Goal: Task Accomplishment & Management: Manage account settings

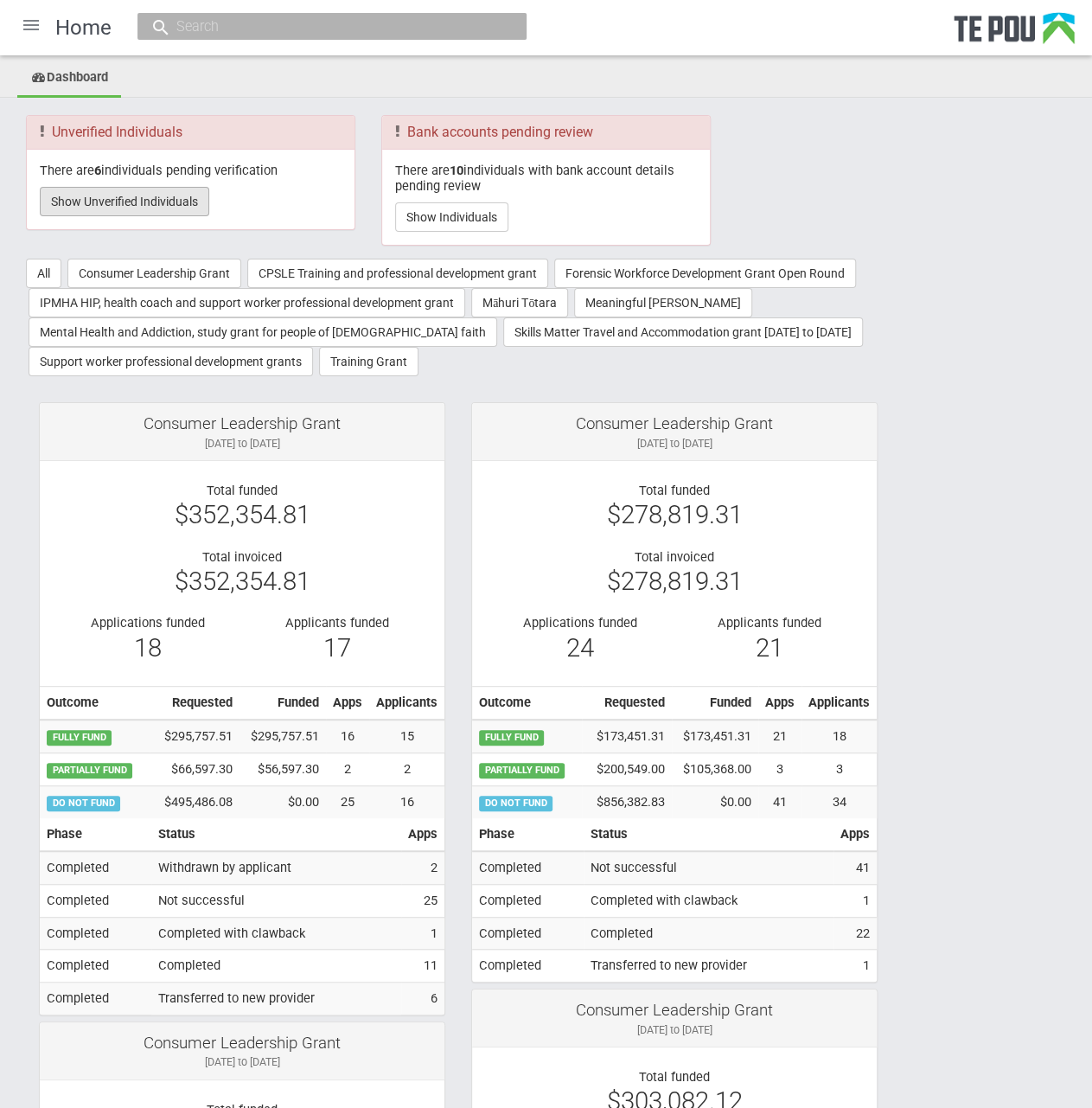
click at [152, 199] on button "Show Unverified Individuals" at bounding box center [125, 202] width 170 height 29
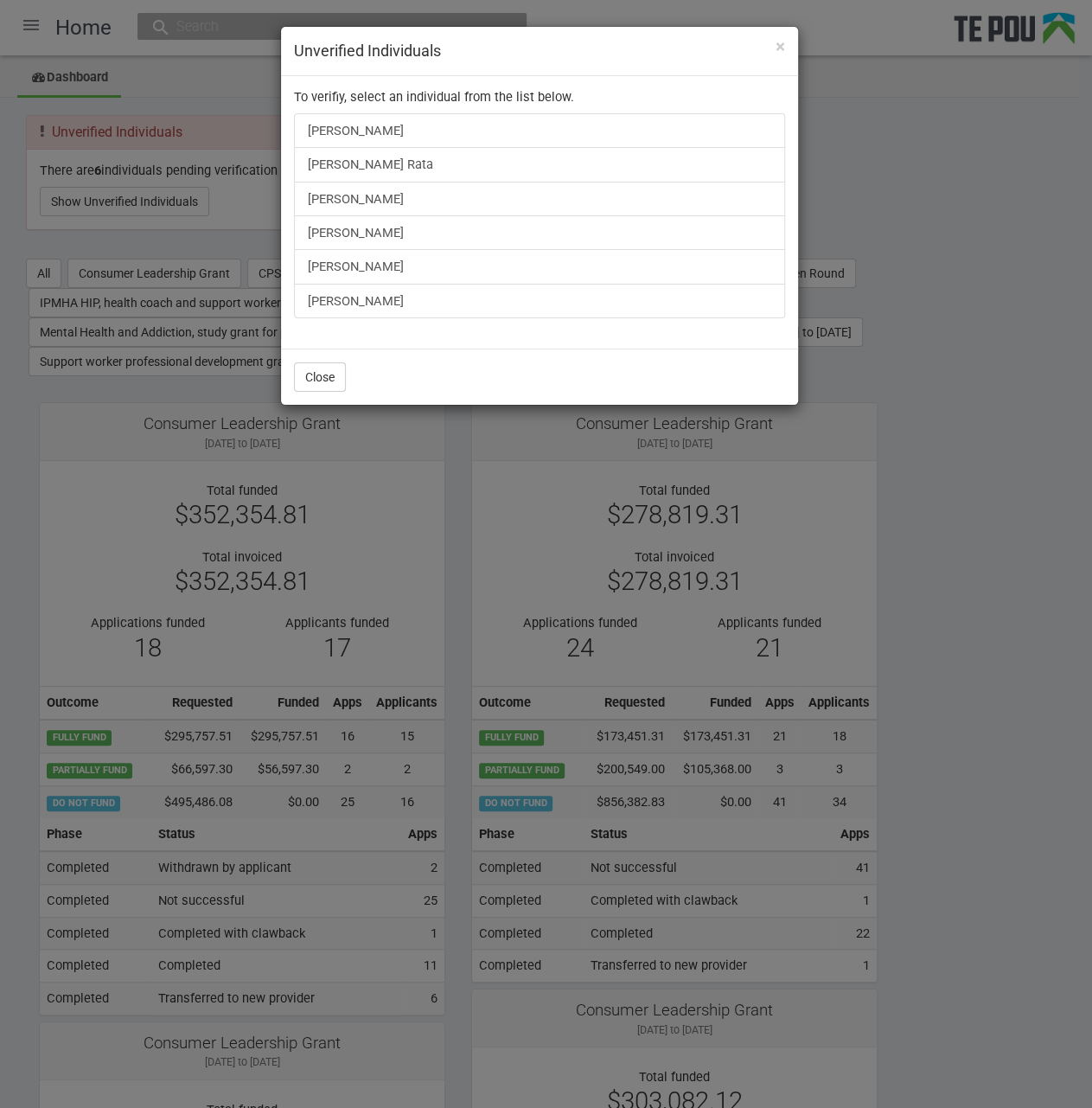
click at [947, 180] on div "× Unverified Individuals To verifiy, select an individual from the list below. …" at bounding box center [546, 554] width 1092 height 1108
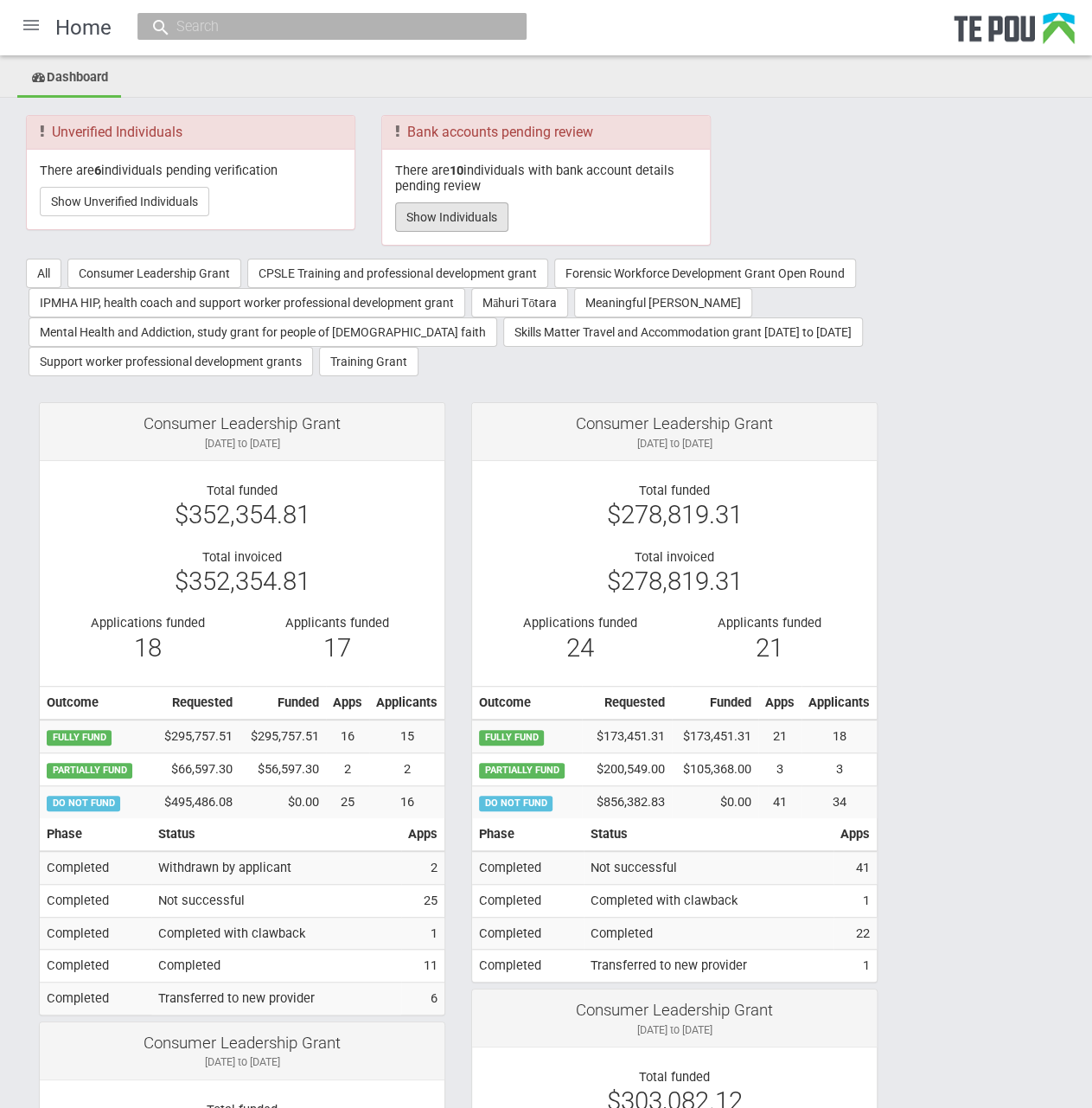
click at [434, 209] on button "Show Individuals" at bounding box center [452, 217] width 113 height 29
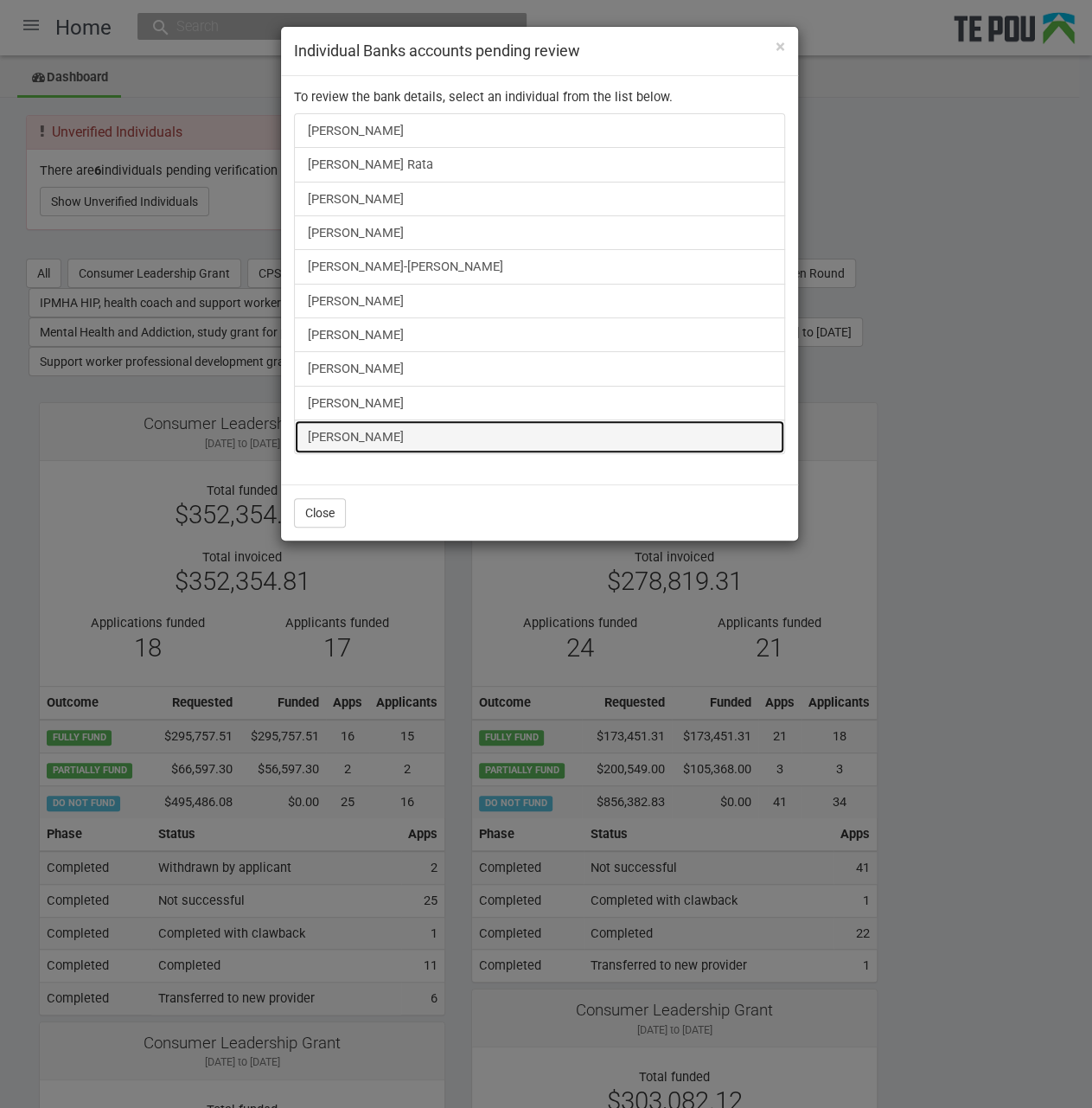
click at [366, 439] on link "[PERSON_NAME]" at bounding box center [539, 437] width 491 height 35
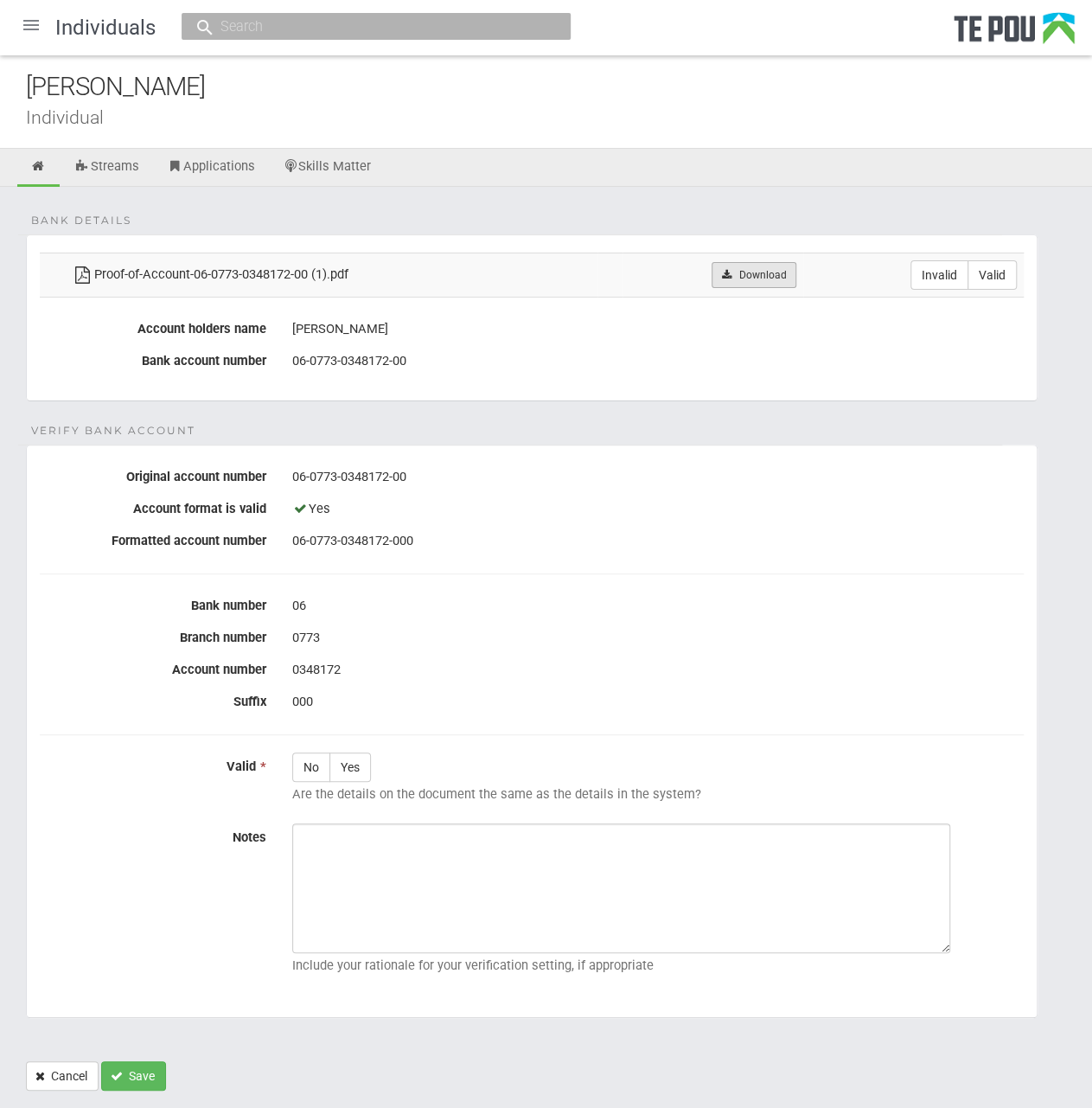
click at [764, 285] on link "Download" at bounding box center [753, 275] width 84 height 26
click at [826, 199] on div "Bank details Proof-of-Account-06-0773-0348172-00 (1).pdf Download Invalid Valid…" at bounding box center [546, 647] width 1092 height 921
click at [993, 274] on label "Valid" at bounding box center [992, 275] width 49 height 29
radio input "true"
click at [357, 759] on label "Yes" at bounding box center [350, 767] width 42 height 29
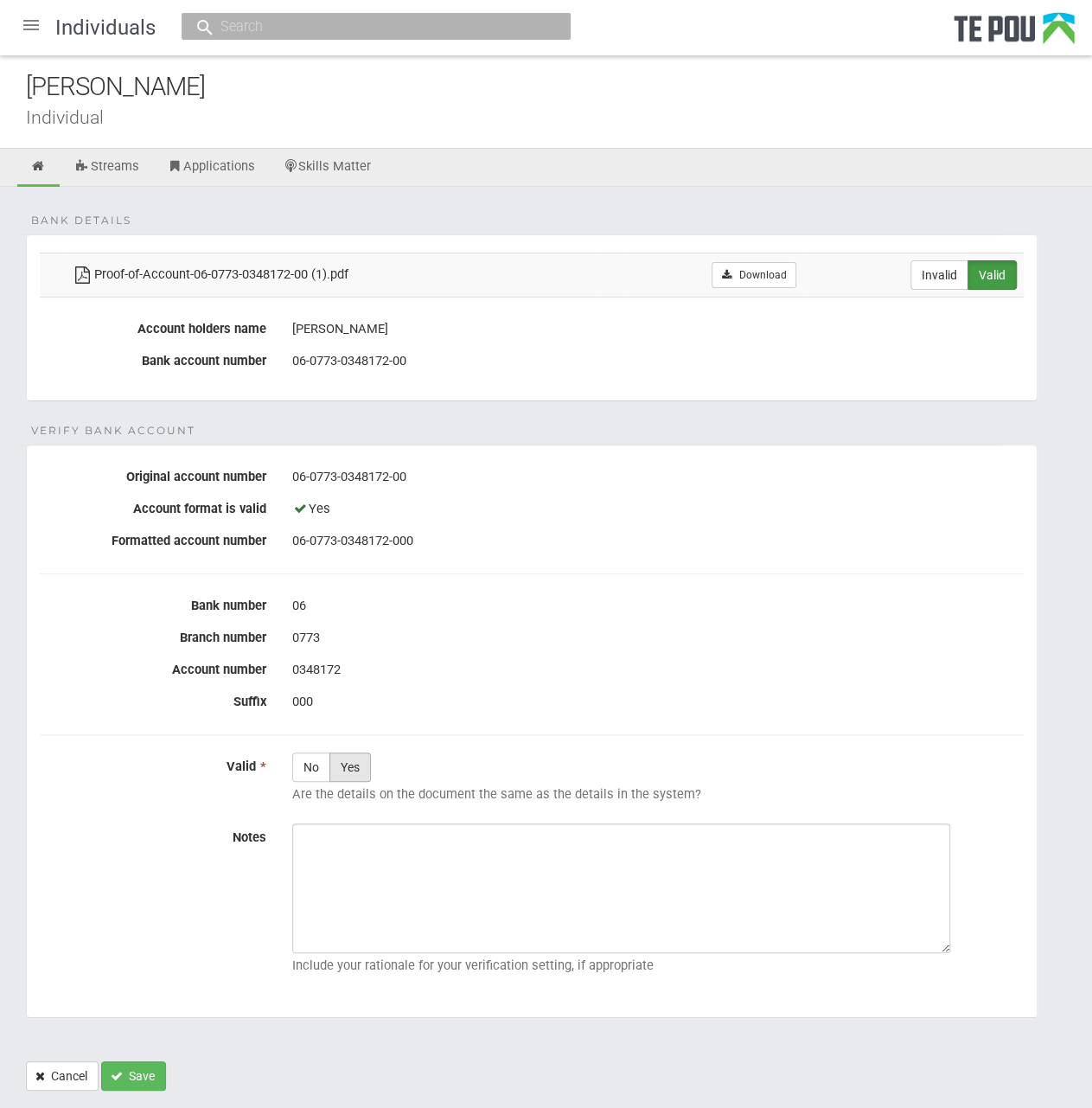
radio input "true"
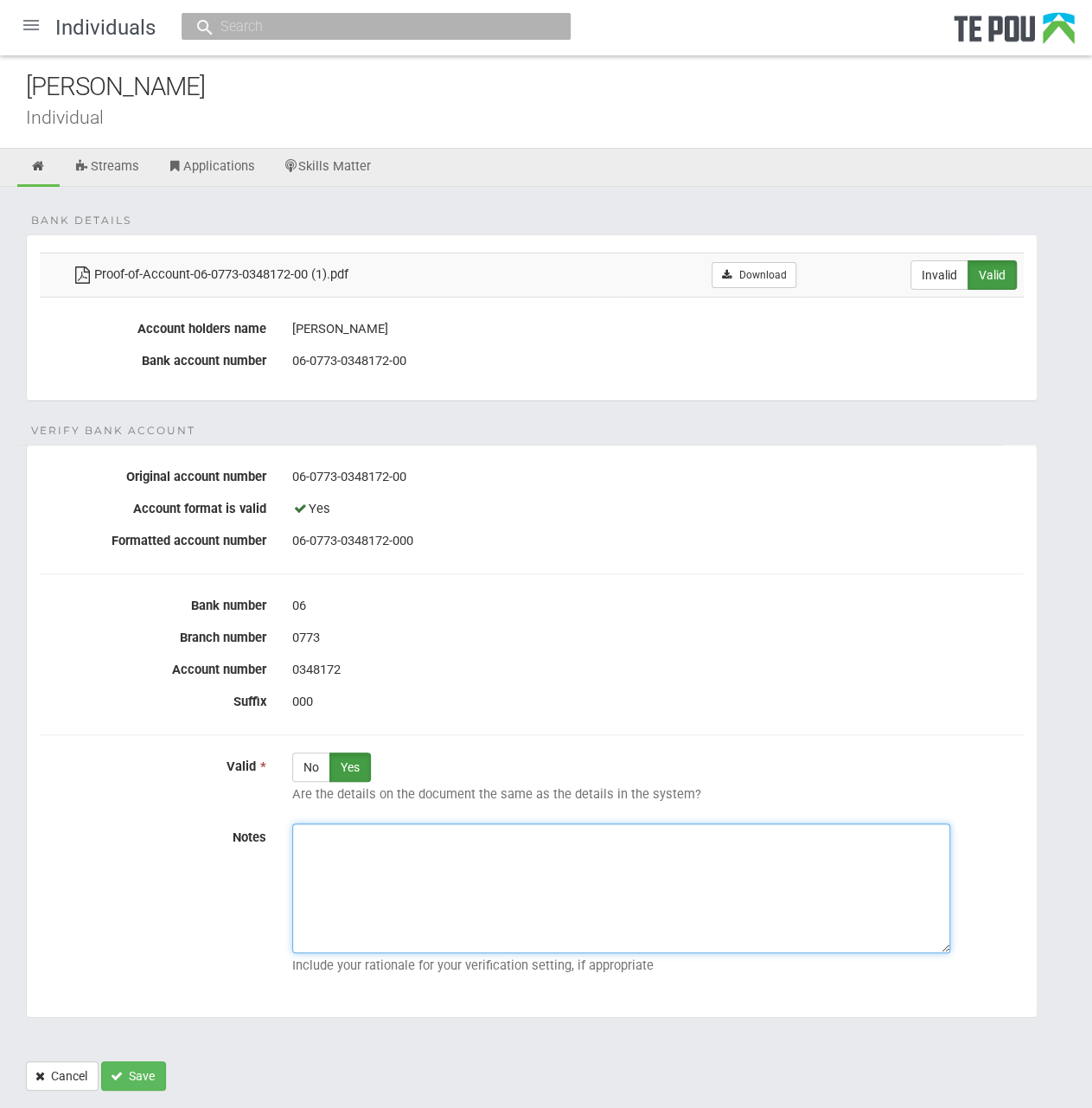
click at [442, 860] on textarea "Notes" at bounding box center [621, 888] width 658 height 130
click at [556, 849] on textarea "Notes" at bounding box center [621, 888] width 658 height 130
paste textarea "Verified by Melody @ 19/8/2025"
type textarea "Verified by Melody @ 19/8/2025"
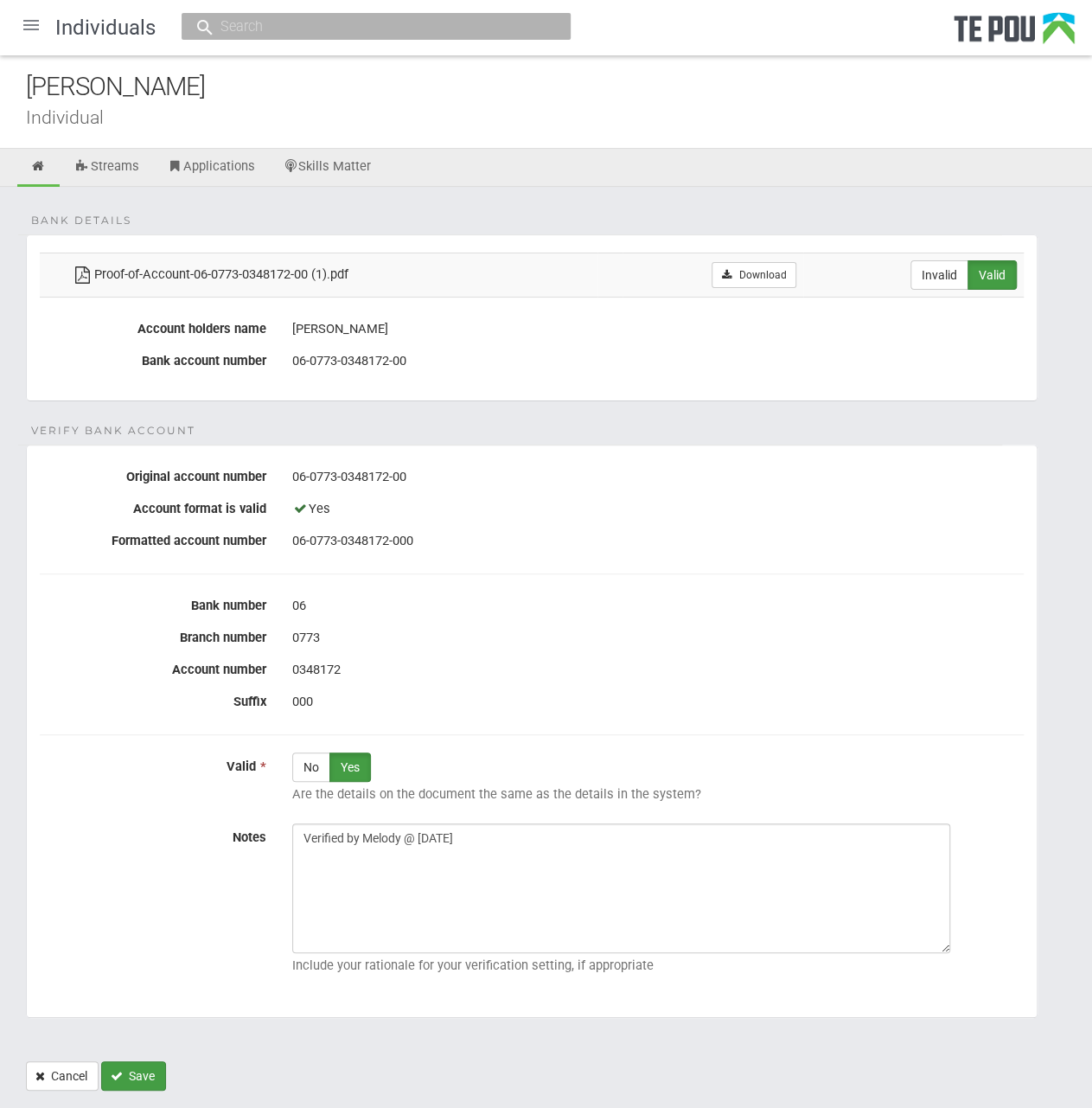
click at [138, 1067] on button "Save" at bounding box center [133, 1076] width 65 height 29
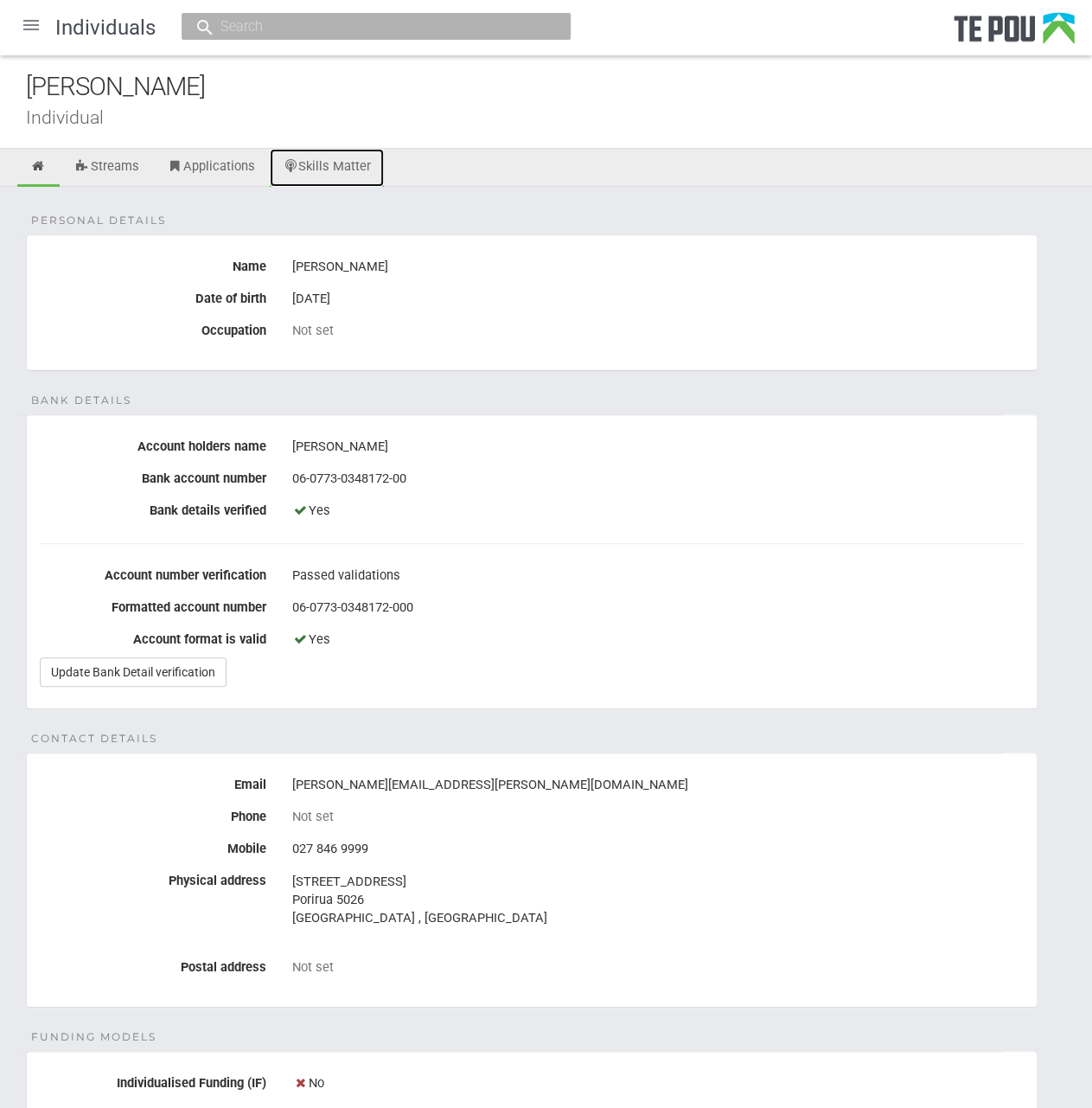
click at [346, 151] on link "Skills Matter" at bounding box center [327, 168] width 115 height 38
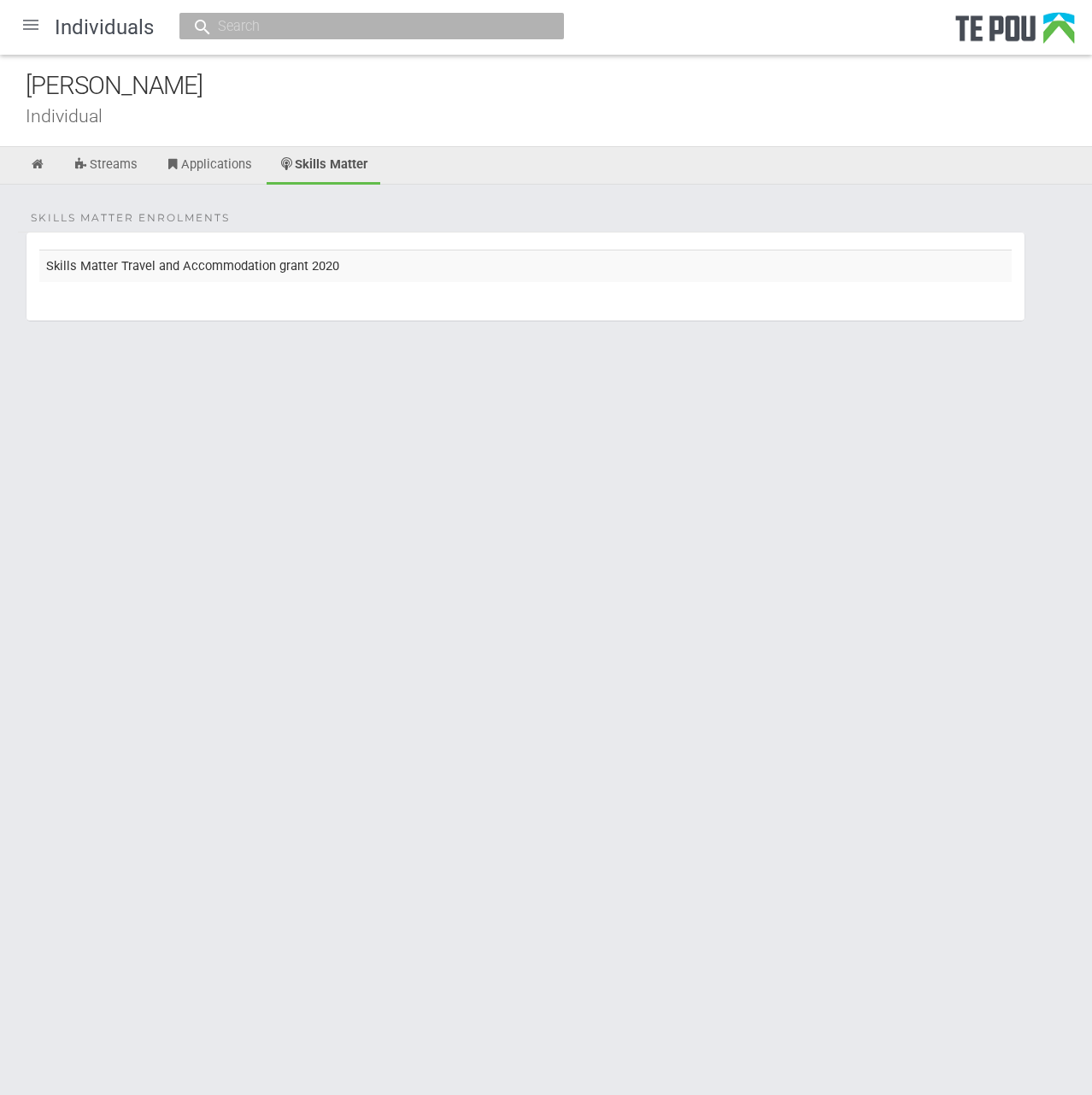
drag, startPoint x: 464, startPoint y: 550, endPoint x: 389, endPoint y: 424, distance: 146.6
click at [464, 550] on html "Home Applications [PERSON_NAME] Applicants Organisations Individuals Moderation…" at bounding box center [546, 548] width 1092 height 1095
click at [116, 159] on link "Streams" at bounding box center [105, 166] width 90 height 38
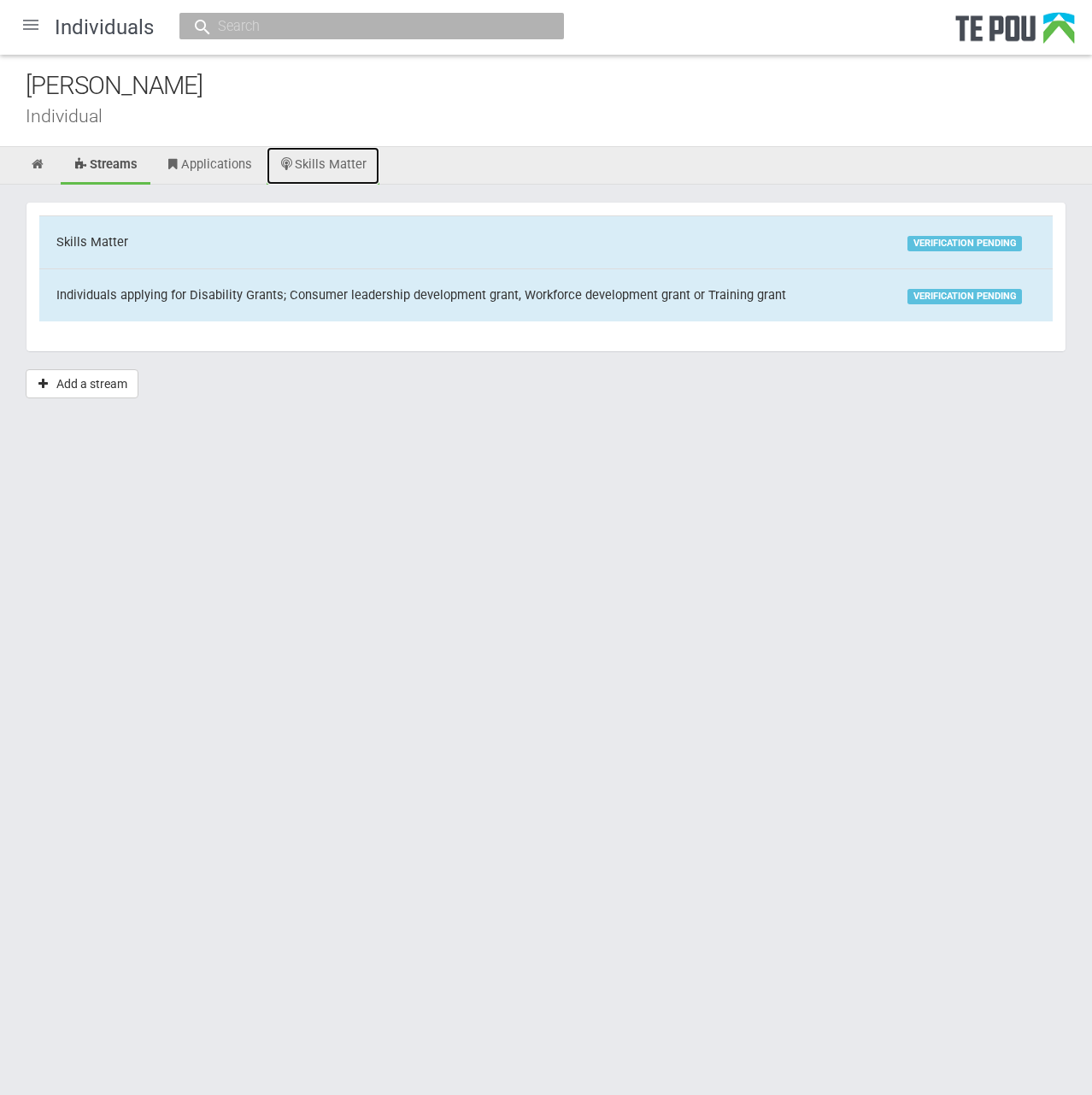
click at [324, 156] on link "Skills Matter" at bounding box center [323, 166] width 114 height 38
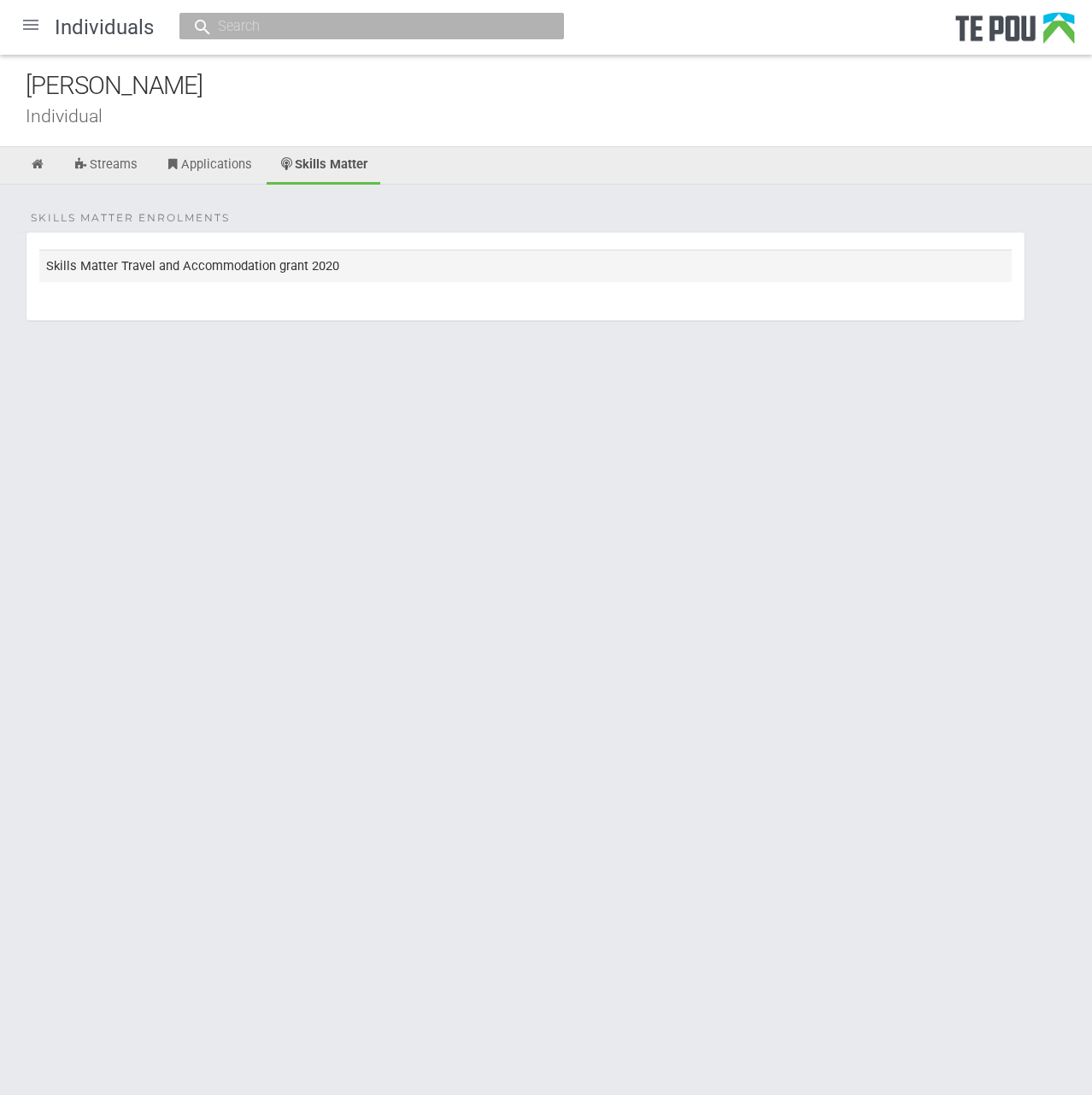
click at [289, 260] on td "Skills Matter Travel and Accommodation grant 2020" at bounding box center [525, 265] width 972 height 32
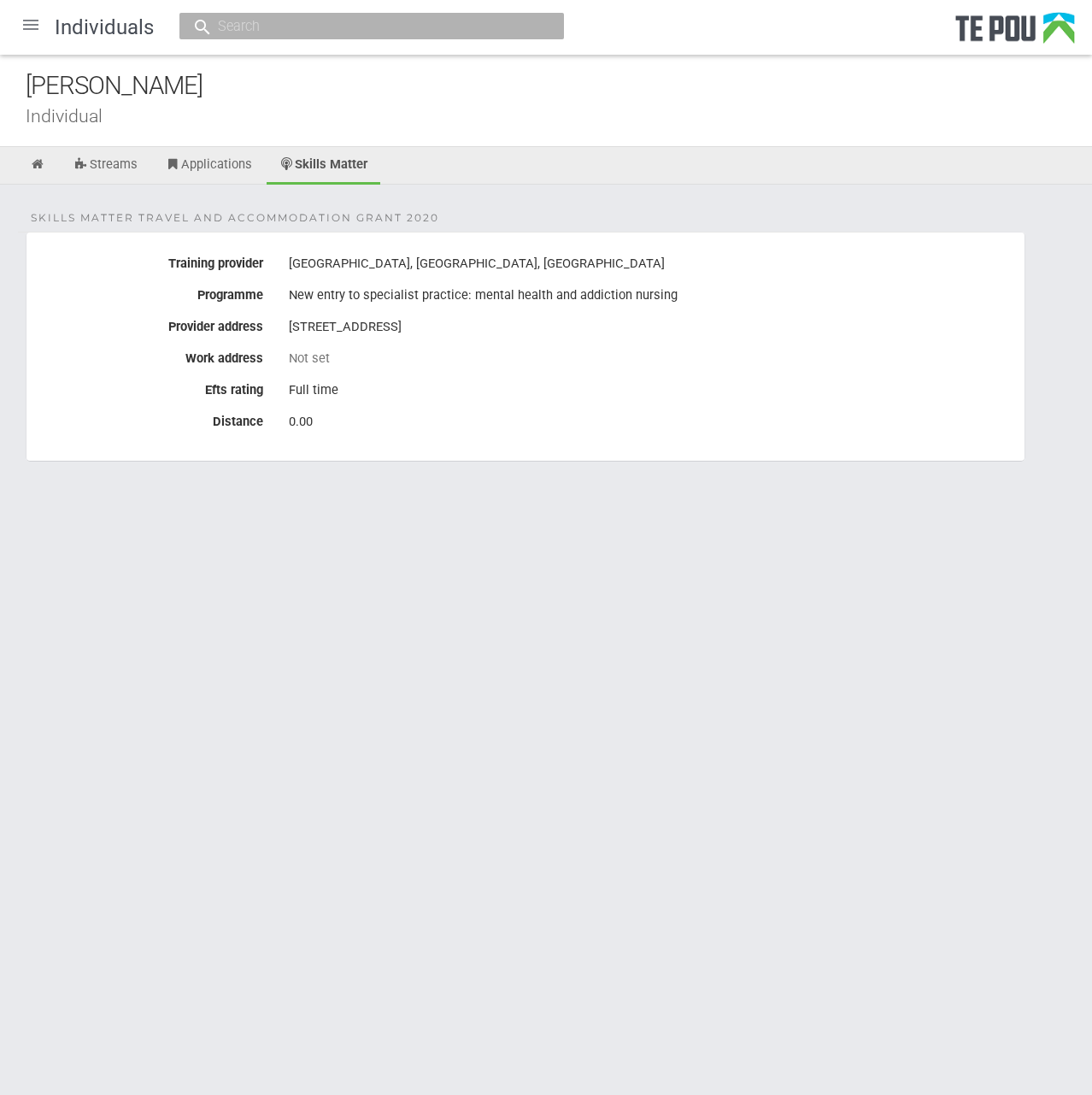
click at [457, 441] on fieldset "Skills Matter Travel and Accommodation grant 2020 Training provider Whitireia C…" at bounding box center [525, 346] width 1000 height 230
click at [525, 387] on div "Full time" at bounding box center [650, 391] width 723 height 29
click at [104, 166] on link "Streams" at bounding box center [105, 166] width 90 height 38
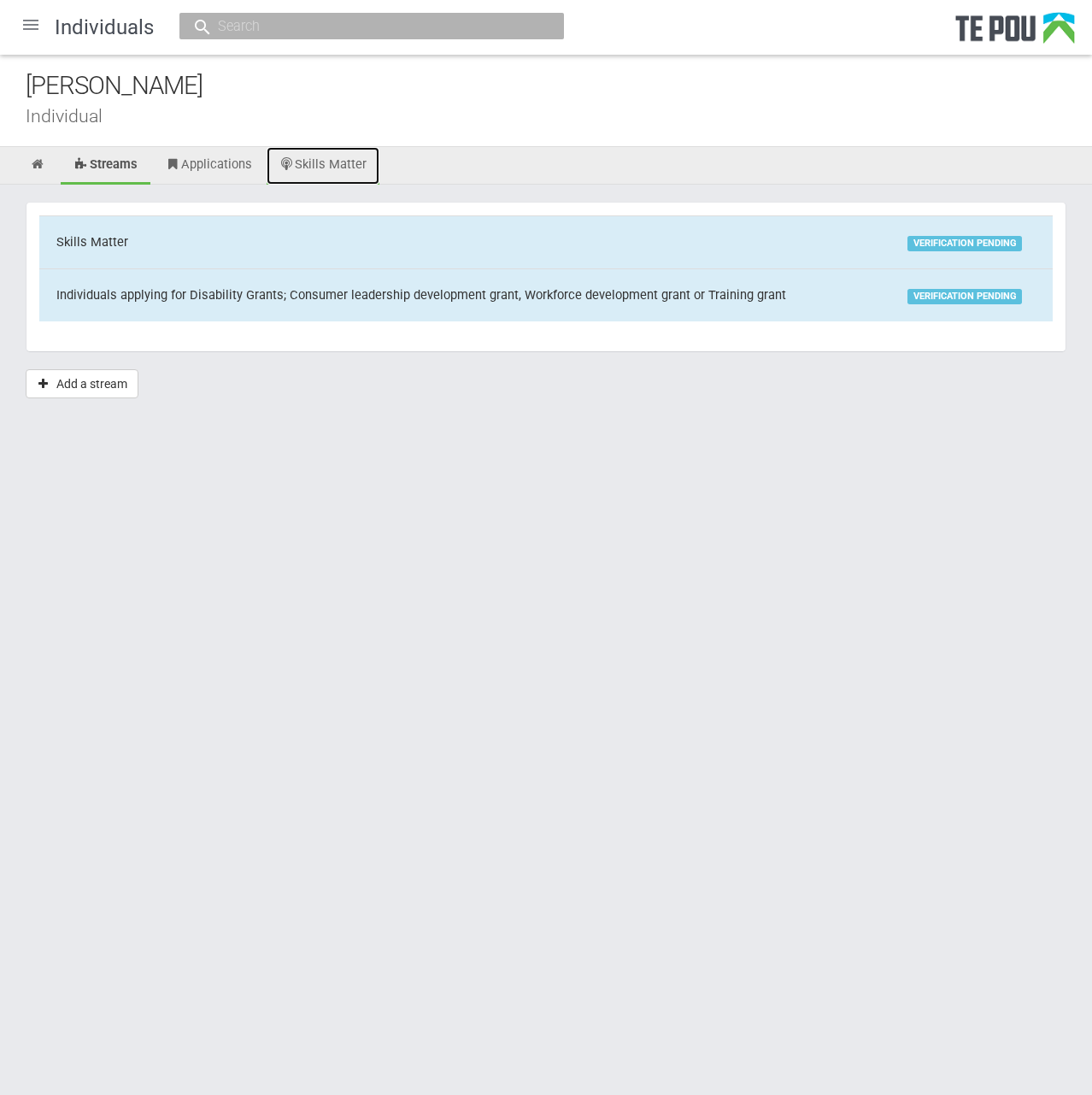
click at [345, 159] on link "Skills Matter" at bounding box center [323, 166] width 114 height 38
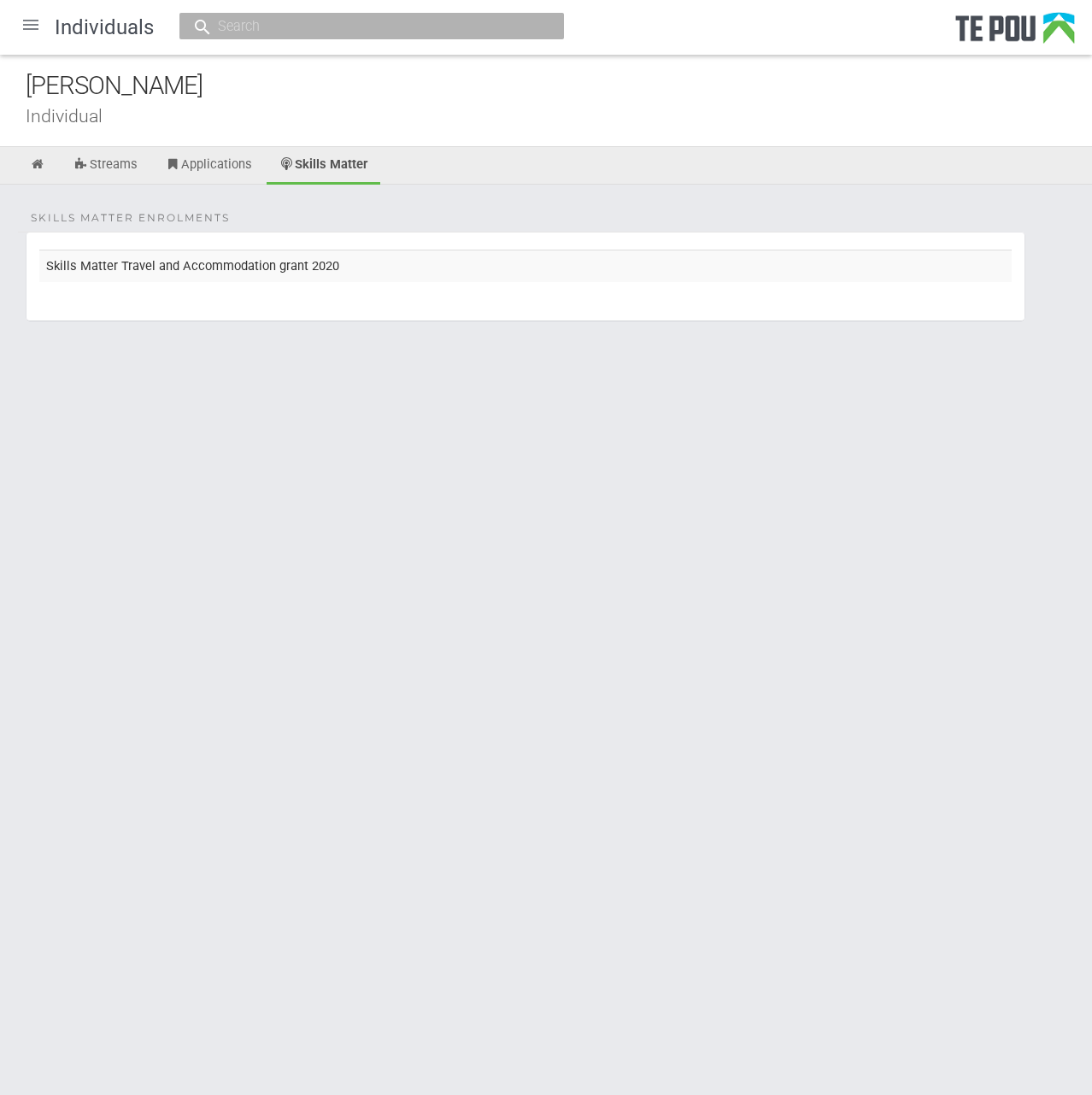
click at [351, 95] on div "[PERSON_NAME]" at bounding box center [558, 86] width 1066 height 37
click at [354, 743] on html "Home Applications [PERSON_NAME] Applicants Organisations Individuals Moderation…" at bounding box center [546, 548] width 1092 height 1095
click at [334, 583] on html "Home Applications [PERSON_NAME] Applicants Organisations Individuals Moderation…" at bounding box center [546, 548] width 1092 height 1095
click at [39, 162] on icon at bounding box center [38, 164] width 16 height 13
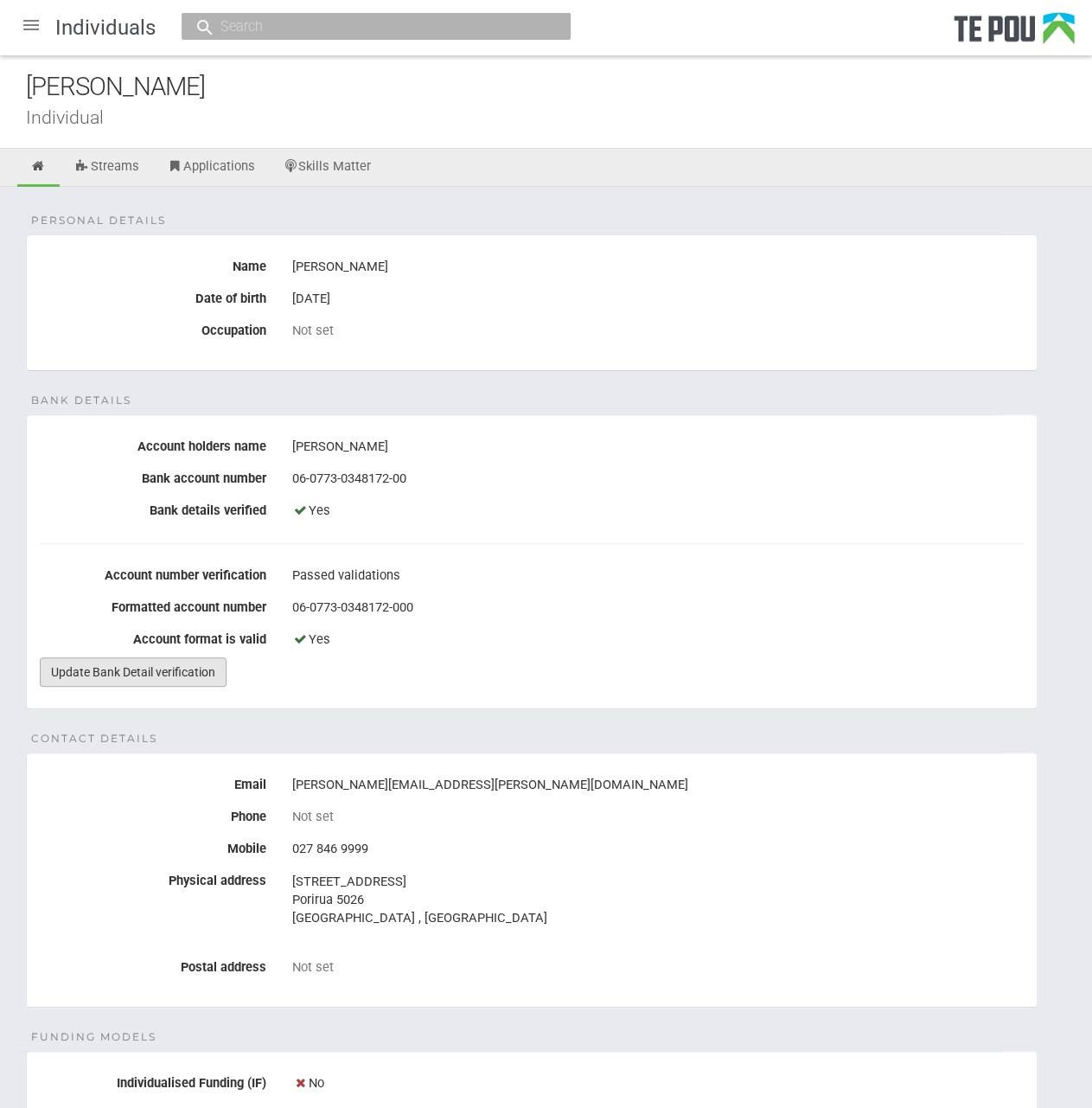
click at [173, 671] on link "Update Bank Detail verification" at bounding box center [133, 672] width 187 height 29
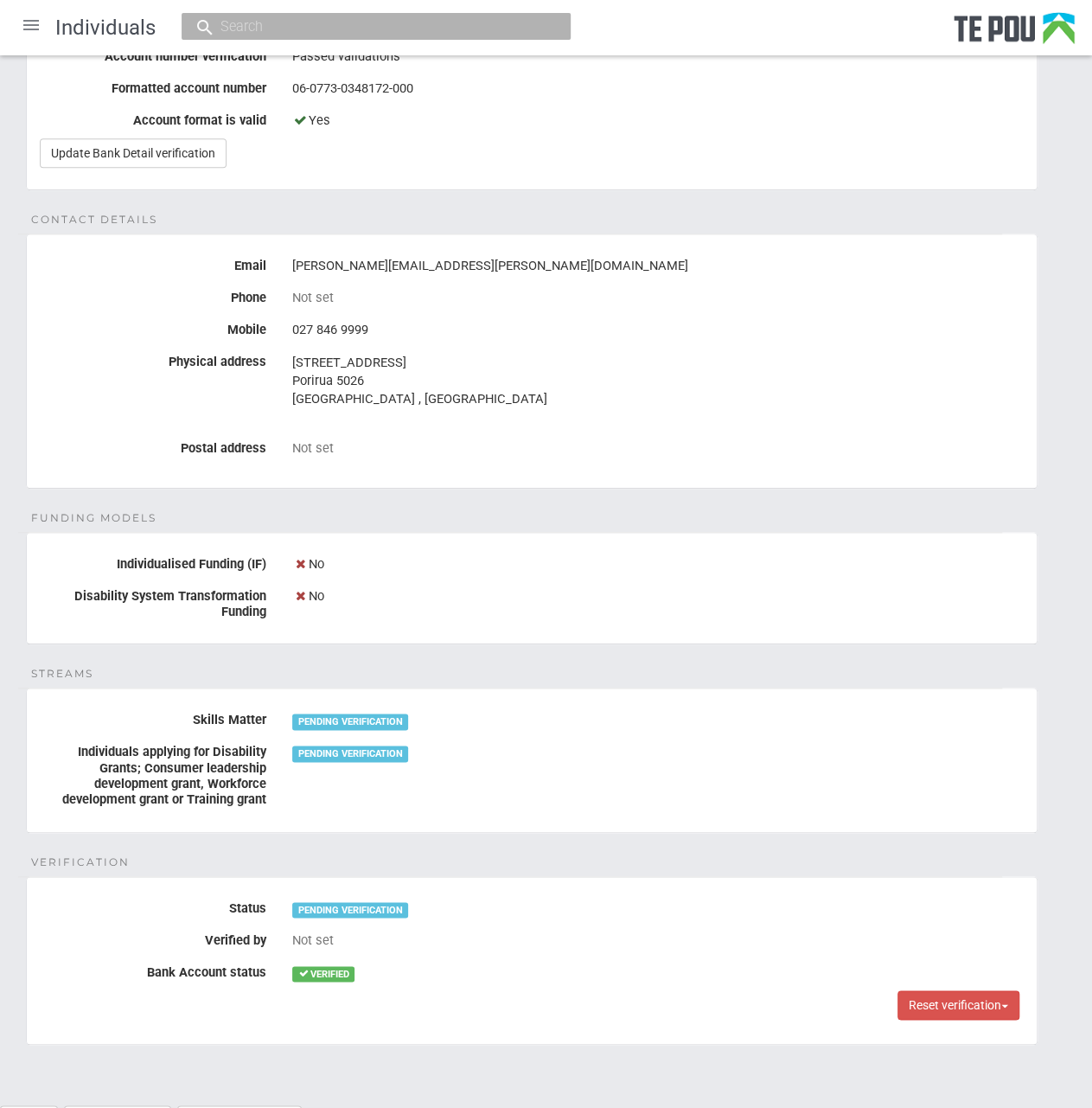
scroll to position [582, 0]
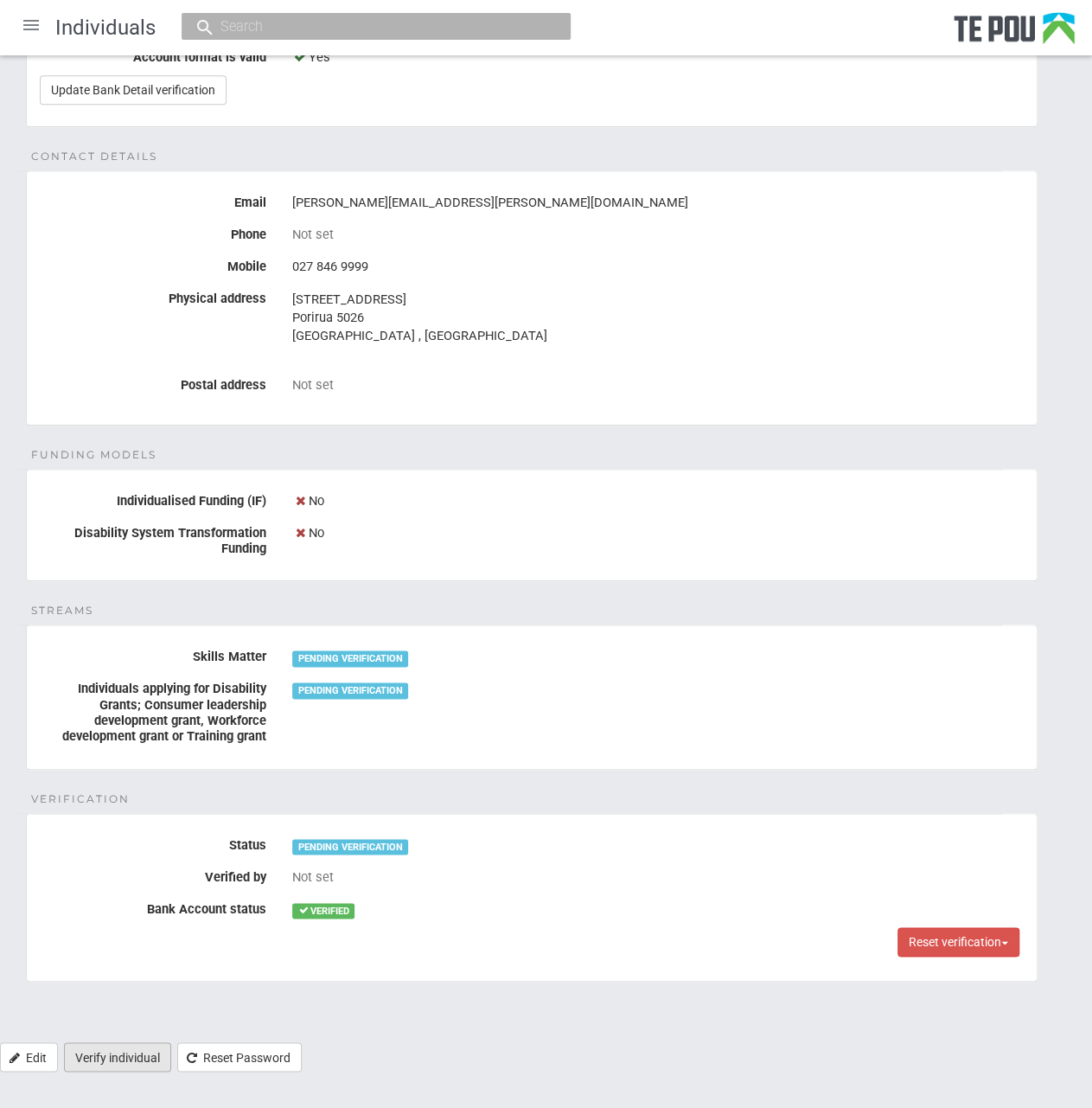
click at [135, 1054] on link "Verify individual" at bounding box center [118, 1057] width 107 height 29
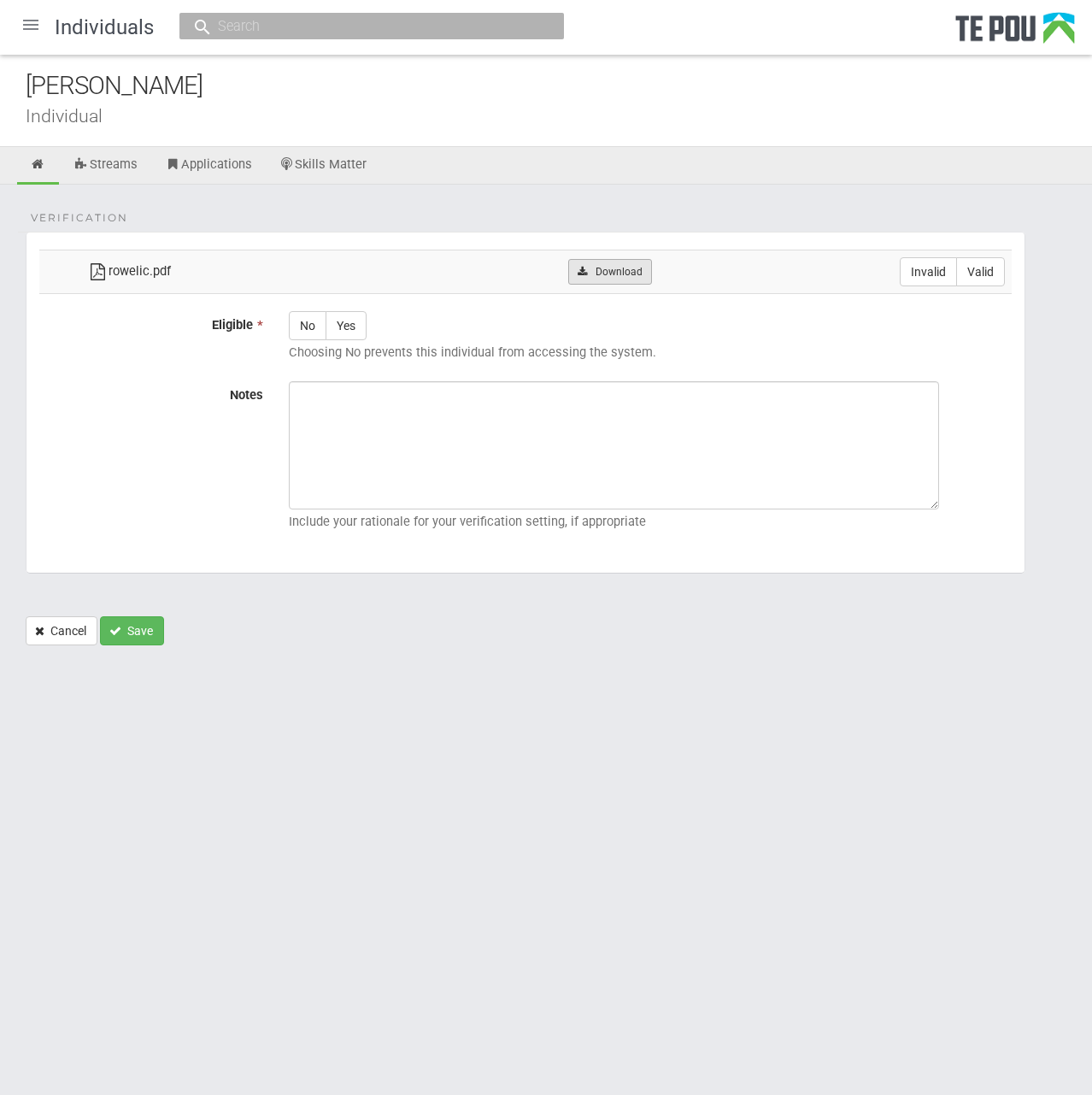
click at [650, 265] on link "Download" at bounding box center [609, 272] width 83 height 26
click at [688, 217] on div "Verification rowelic.pdf Download Invalid Valid Eligible * No Yes Choosing No p…" at bounding box center [546, 423] width 1092 height 477
click at [38, 33] on div at bounding box center [31, 25] width 41 height 41
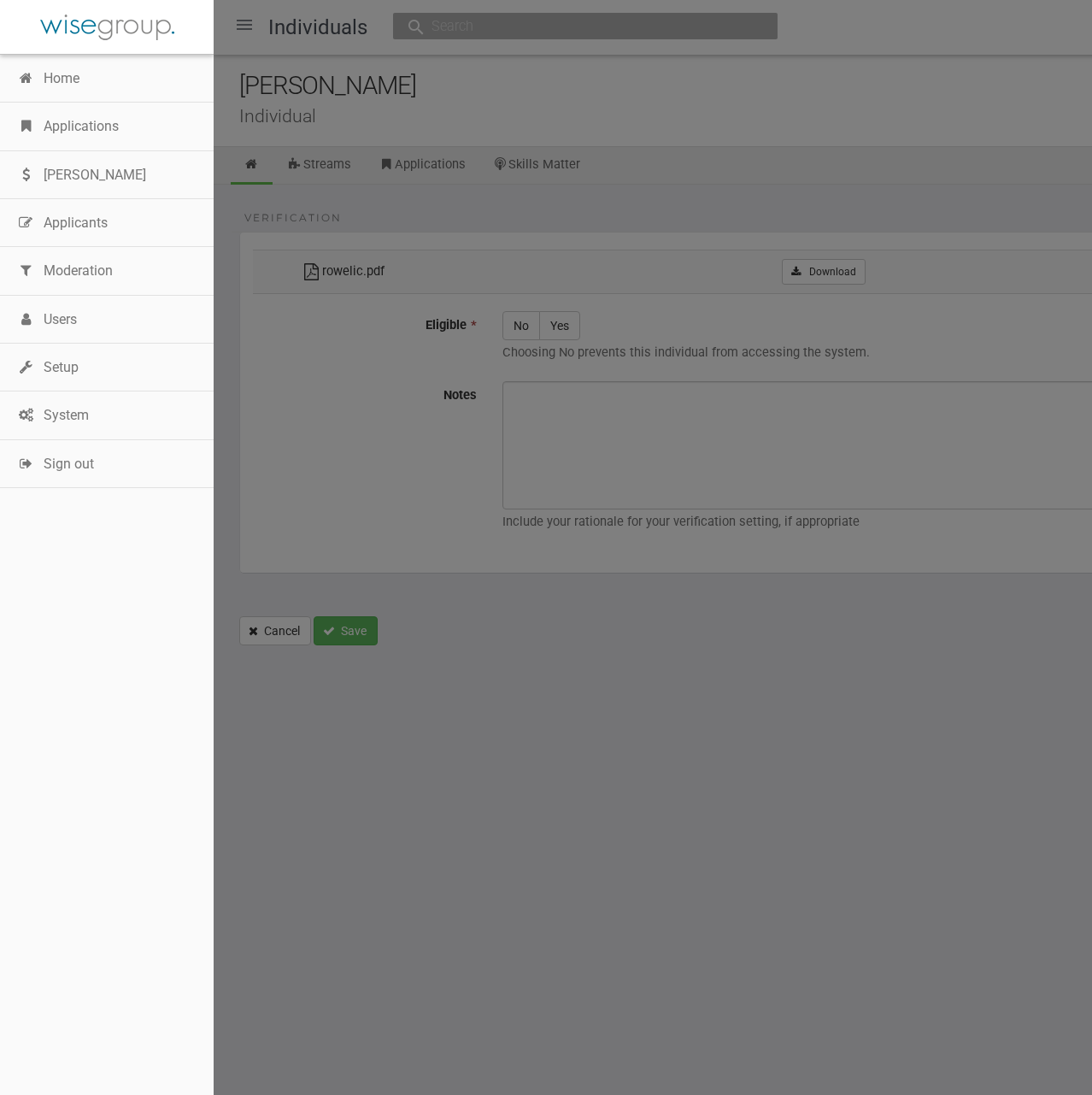
click at [597, 60] on div at bounding box center [546, 548] width 1092 height 1095
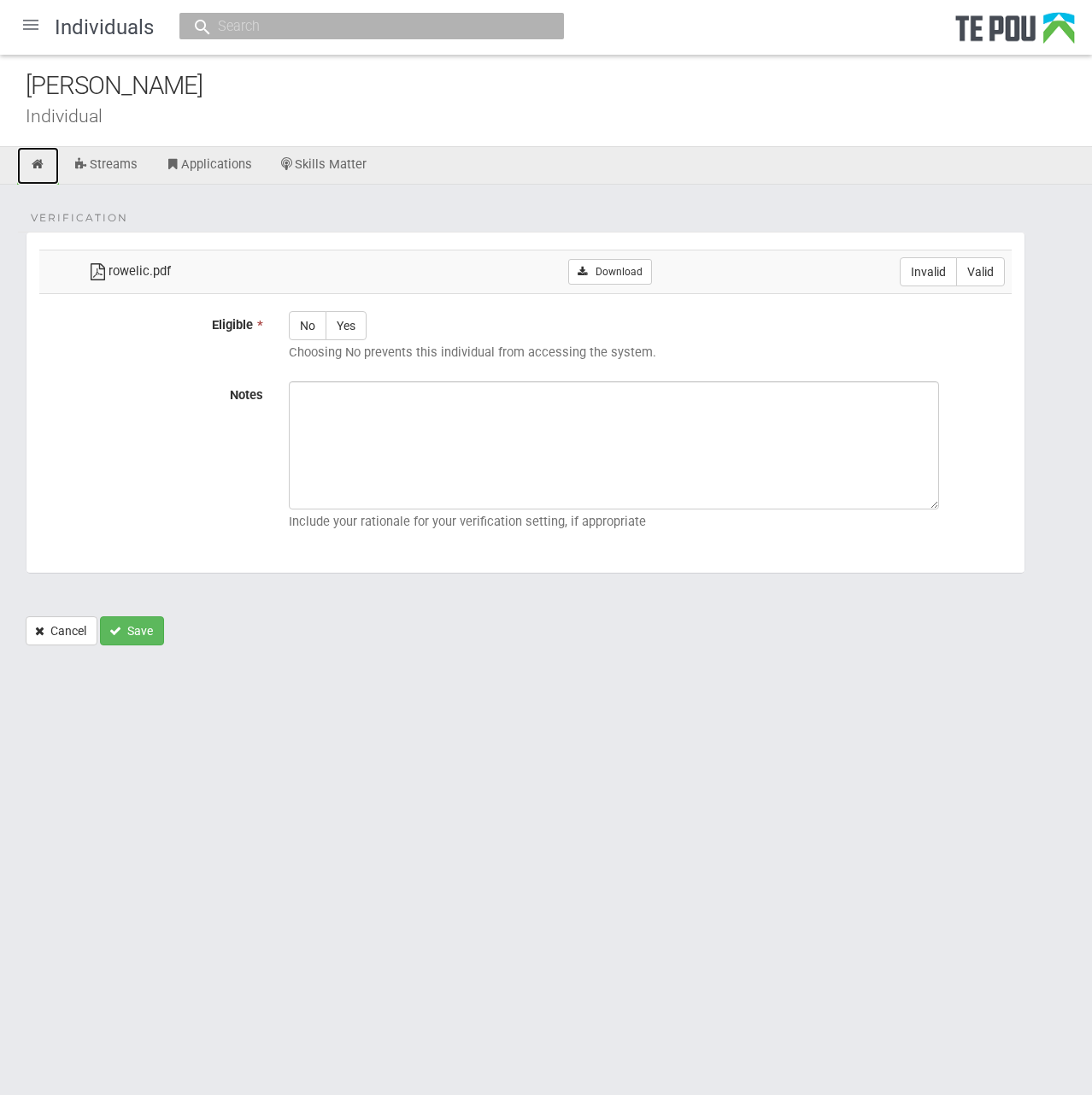
click at [39, 162] on icon at bounding box center [38, 164] width 16 height 13
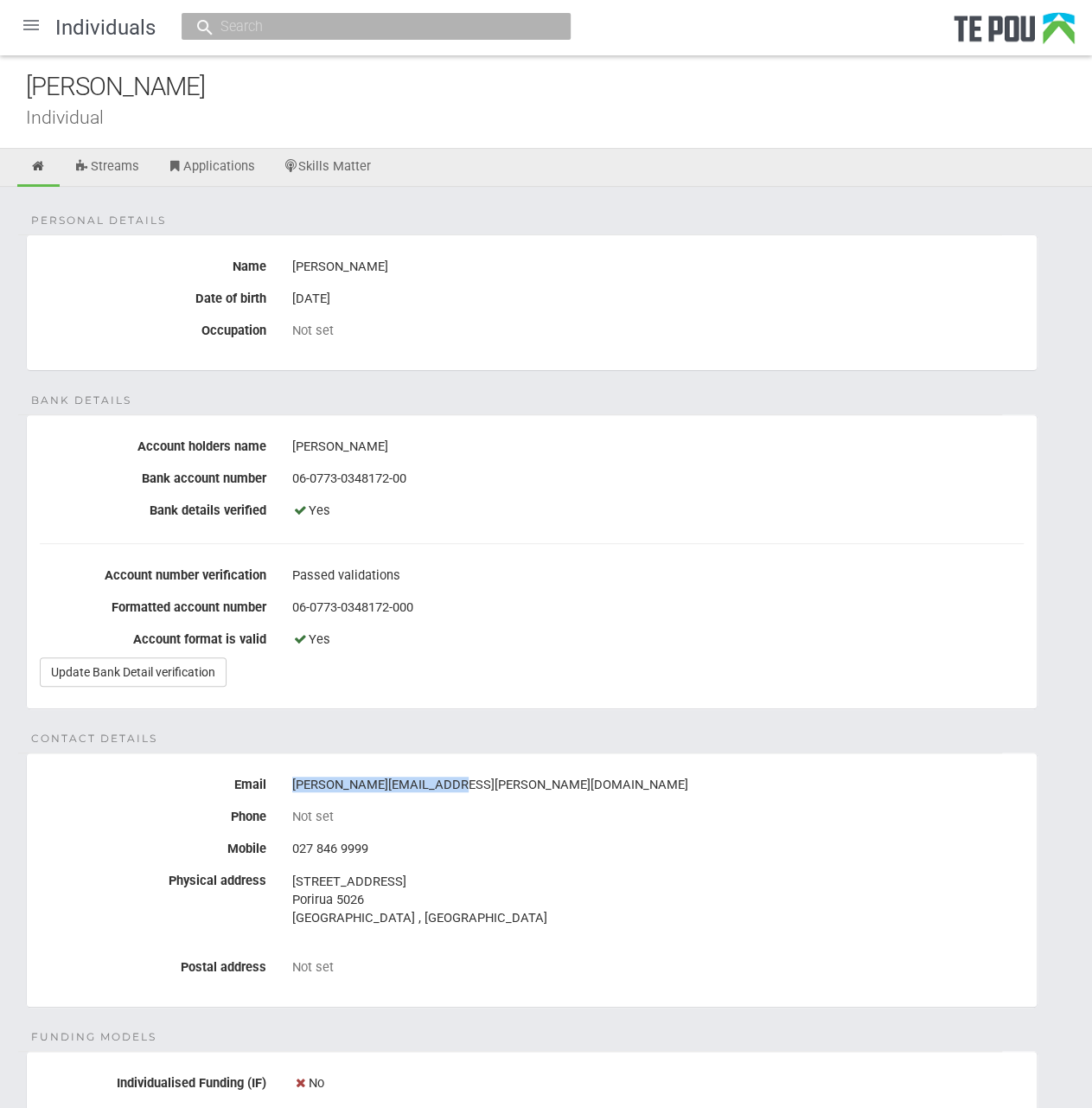
drag, startPoint x: 461, startPoint y: 779, endPoint x: 286, endPoint y: 779, distance: 175.0
click at [286, 779] on div "rowe.rachael@outlook.com" at bounding box center [658, 785] width 757 height 29
drag, startPoint x: 286, startPoint y: 779, endPoint x: 334, endPoint y: 776, distance: 48.1
copy div "rowe.rachael@outlook.com"
click at [352, 280] on div "[PERSON_NAME]" at bounding box center [658, 267] width 731 height 29
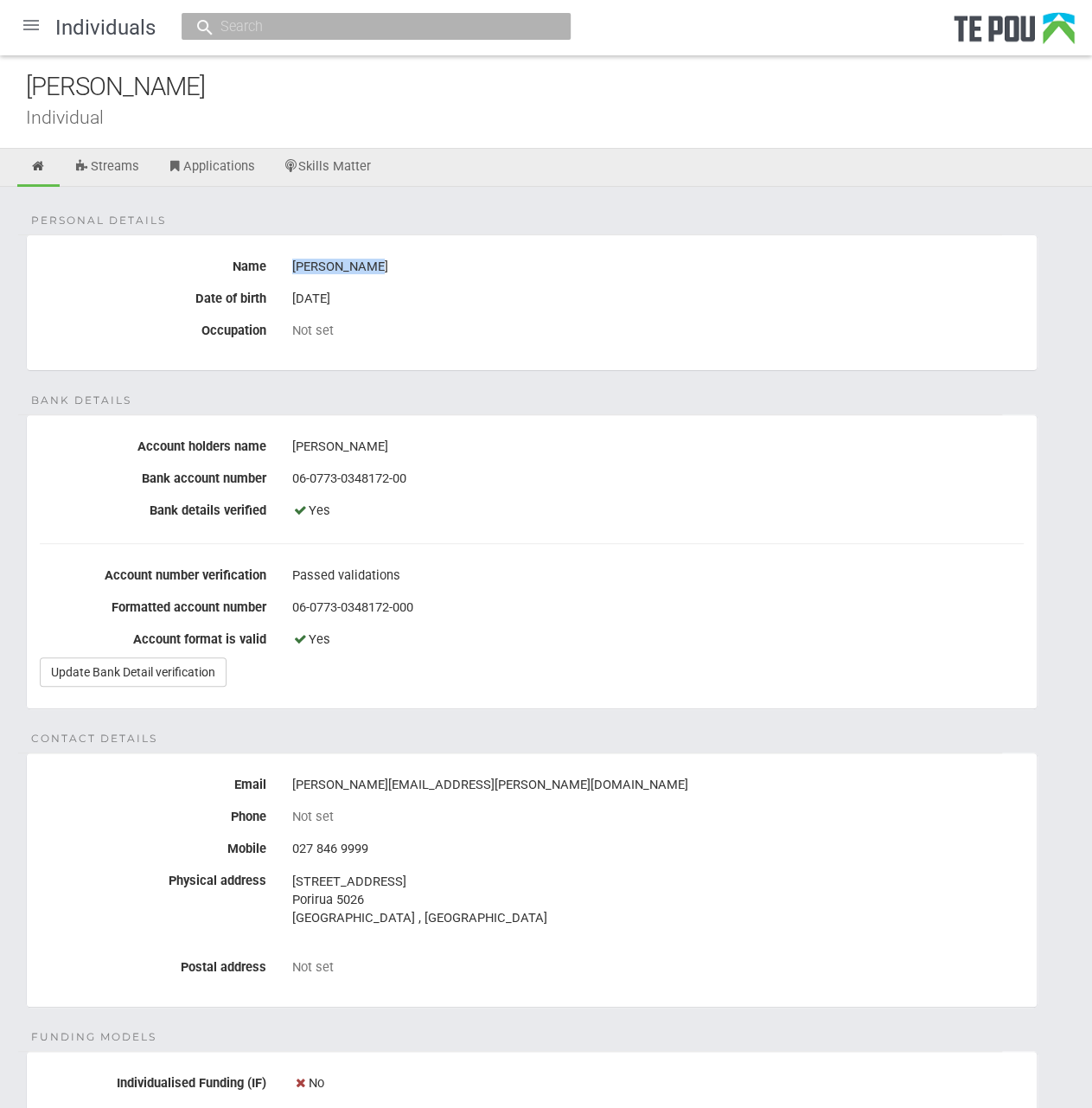
drag, startPoint x: 383, startPoint y: 268, endPoint x: 292, endPoint y: 260, distance: 91.4
click at [292, 260] on div "[PERSON_NAME]" at bounding box center [658, 267] width 731 height 29
copy div "[PERSON_NAME]"
click at [352, 173] on link "Skills Matter" at bounding box center [327, 168] width 115 height 38
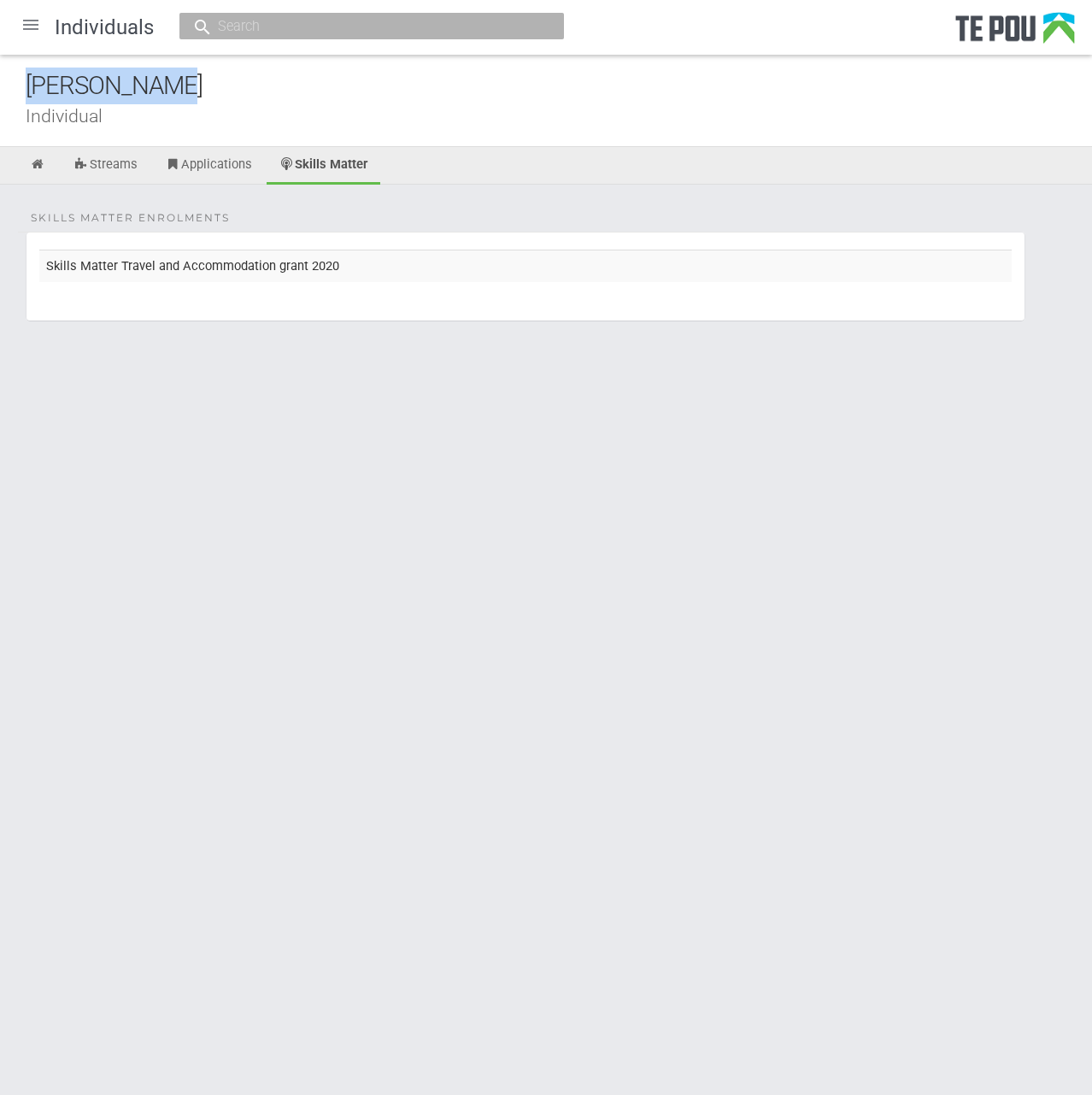
drag, startPoint x: 186, startPoint y: 89, endPoint x: -32, endPoint y: 94, distance: 218.1
click at [0, 94] on html "Home Applications [PERSON_NAME] Applicants Organisations Individuals Moderation…" at bounding box center [546, 548] width 1092 height 1095
